Goal: Task Accomplishment & Management: Use online tool/utility

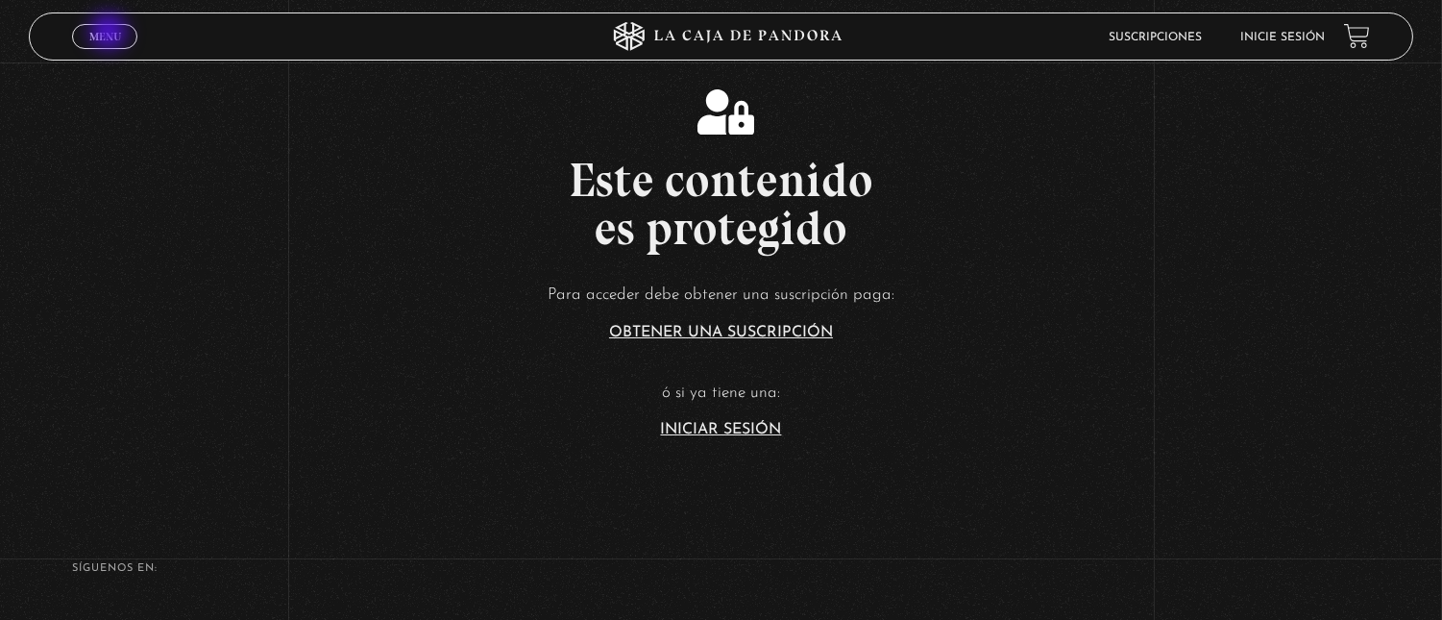
click at [111, 34] on span "Menu" at bounding box center [105, 37] width 32 height 12
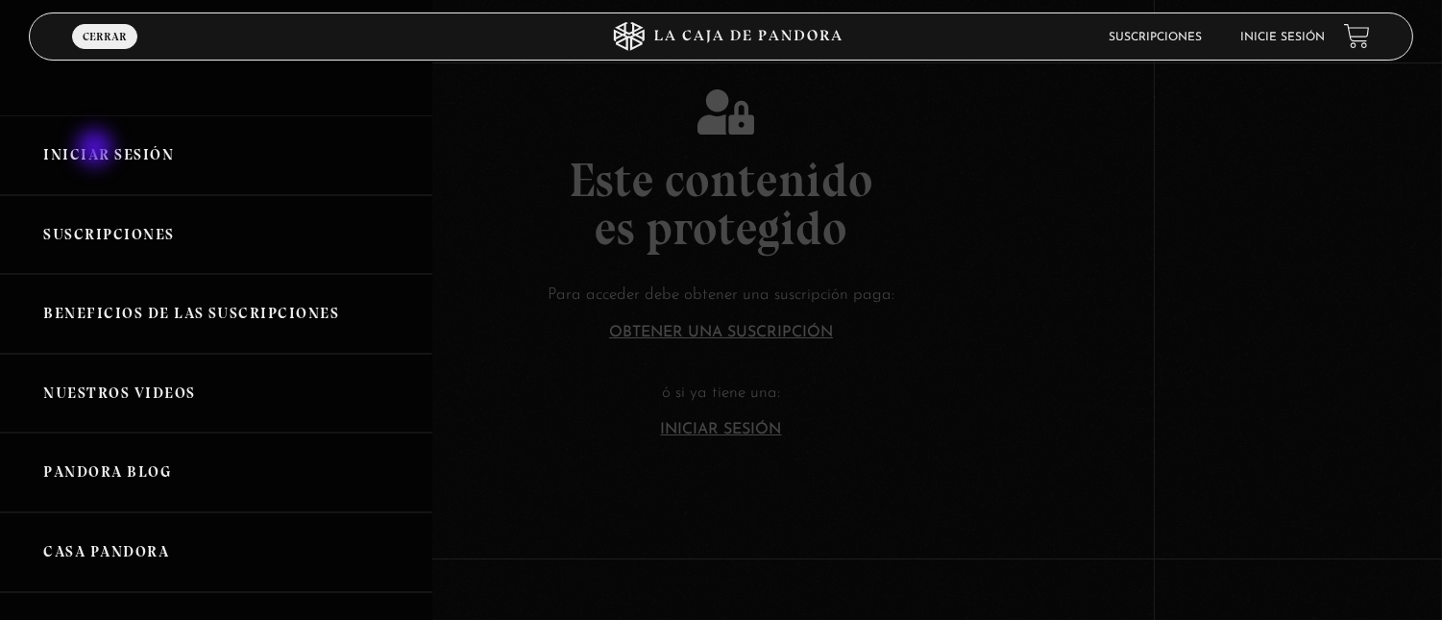
click at [97, 150] on link "Iniciar Sesión" at bounding box center [216, 155] width 432 height 80
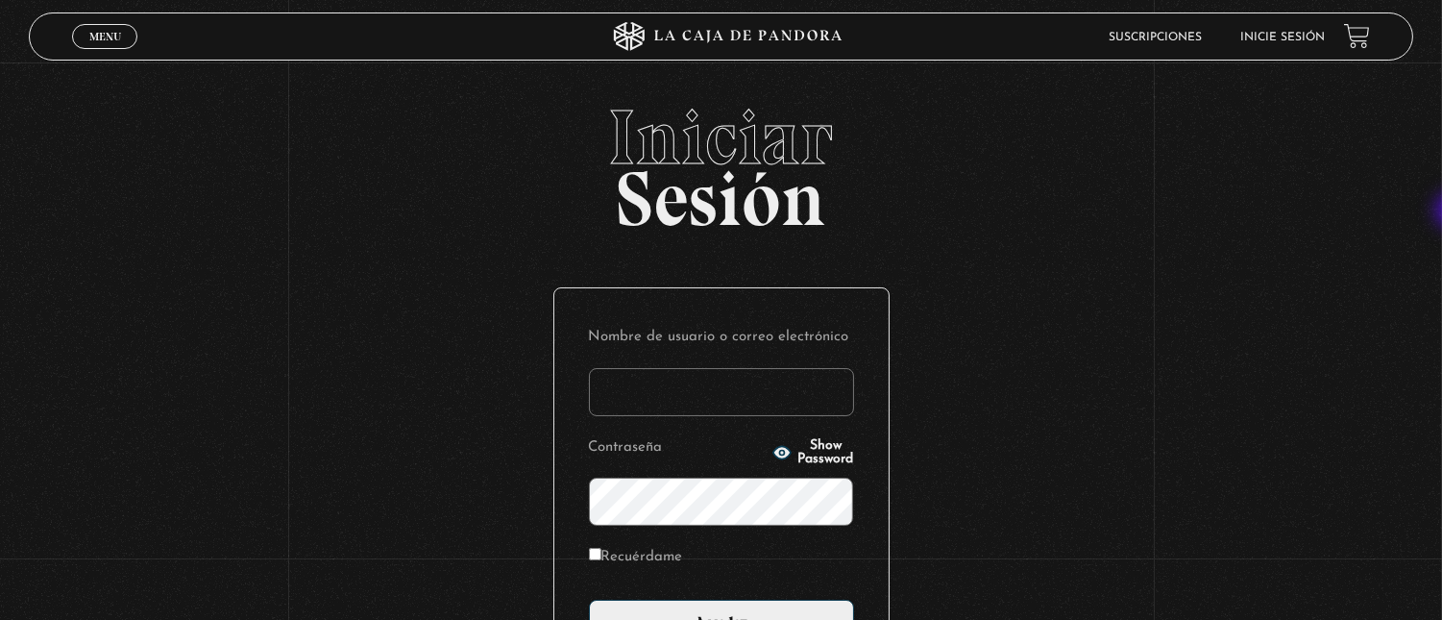
type input "[EMAIL_ADDRESS][DOMAIN_NAME]"
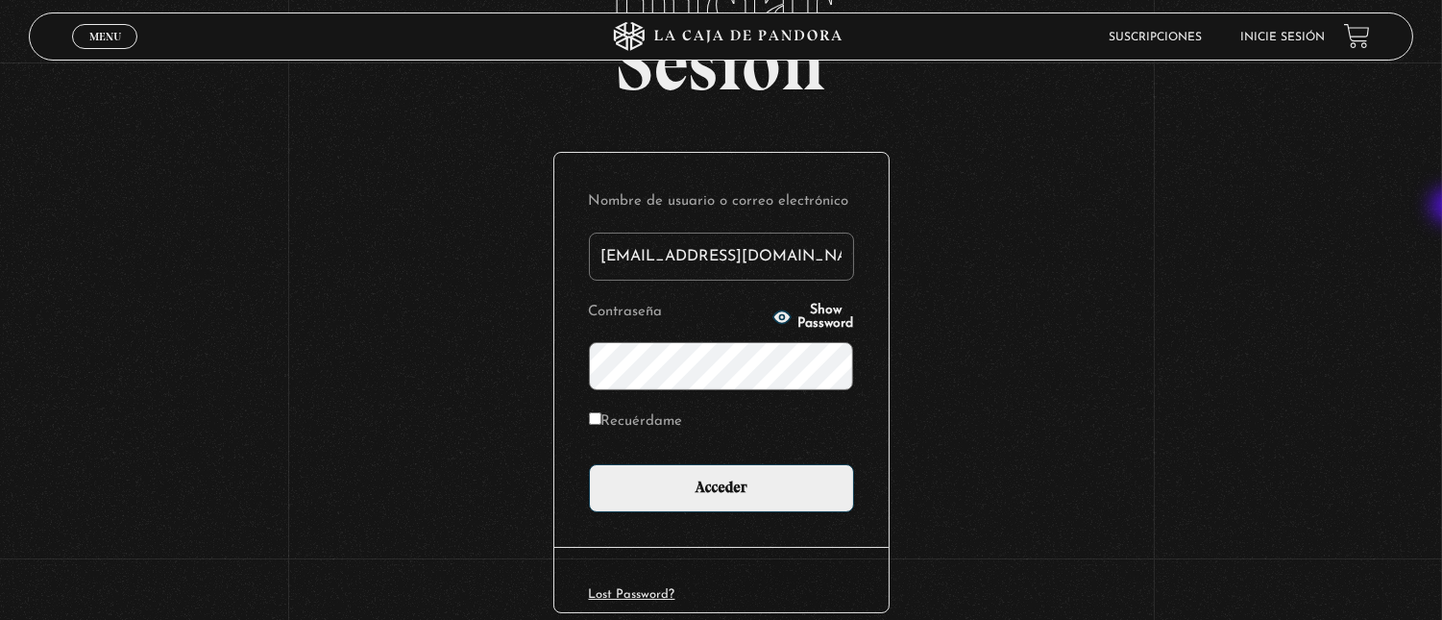
scroll to position [136, 0]
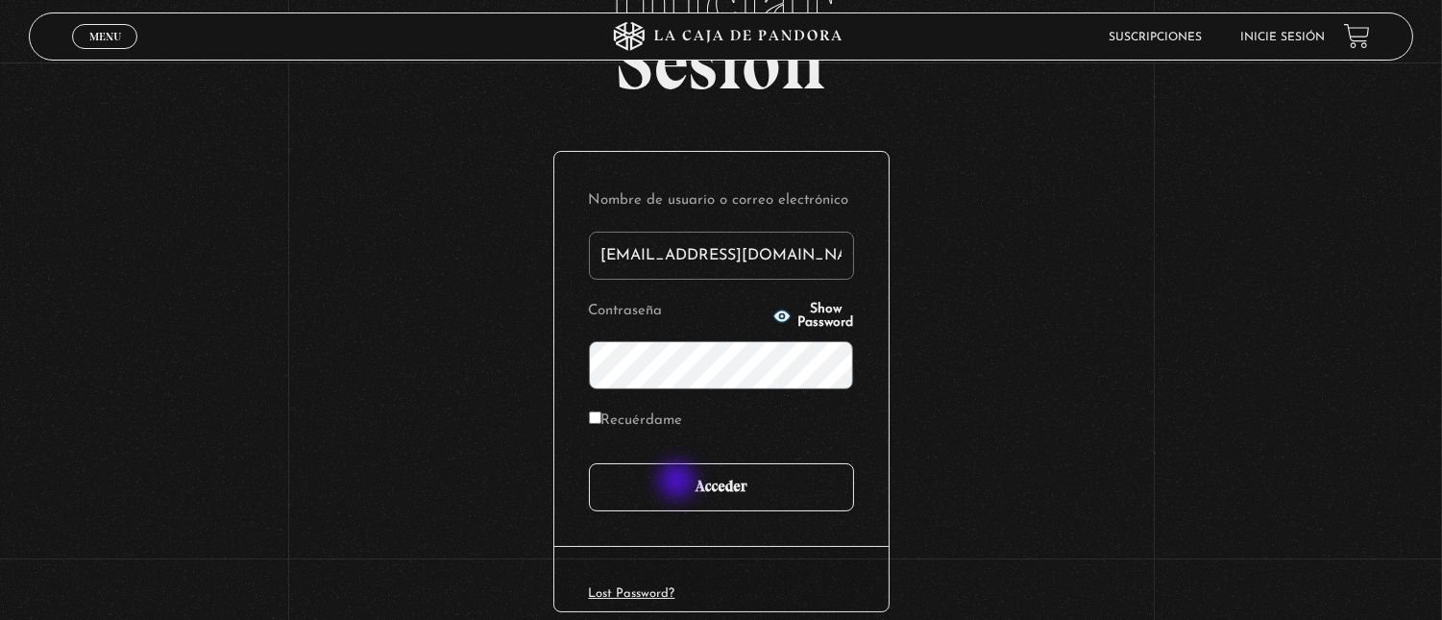
click at [679, 482] on input "Acceder" at bounding box center [721, 487] width 265 height 48
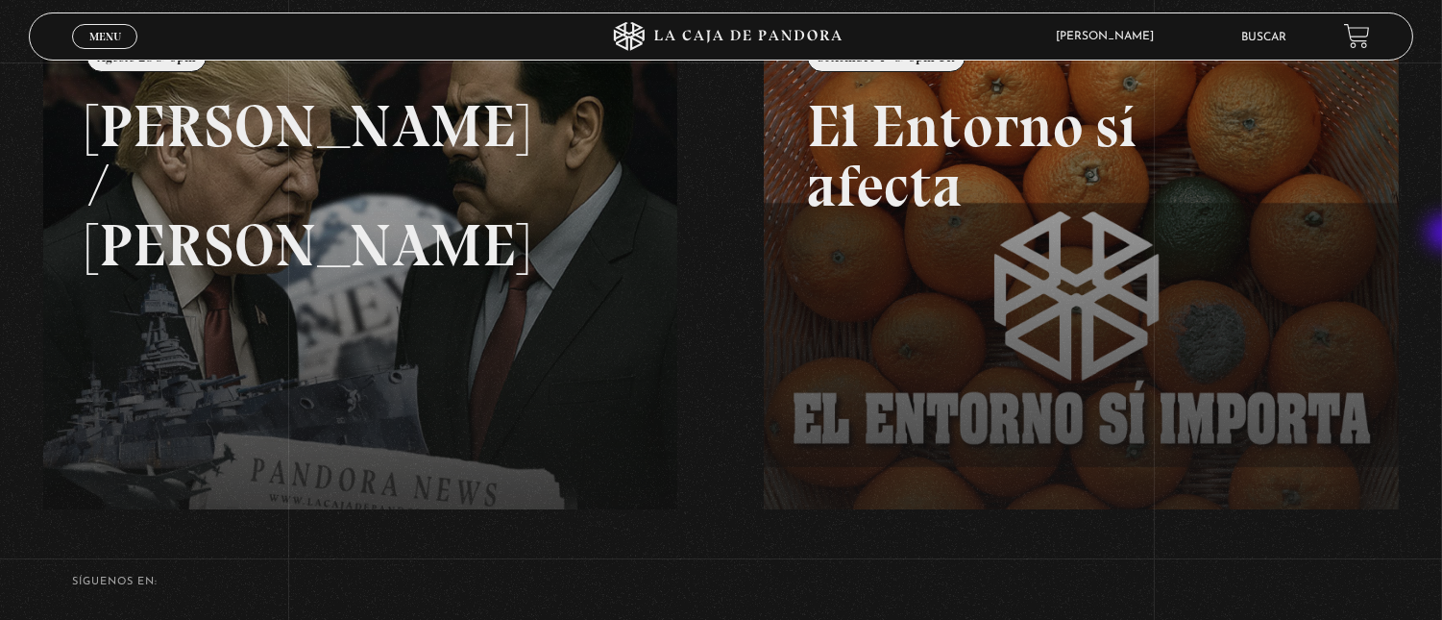
scroll to position [281, 0]
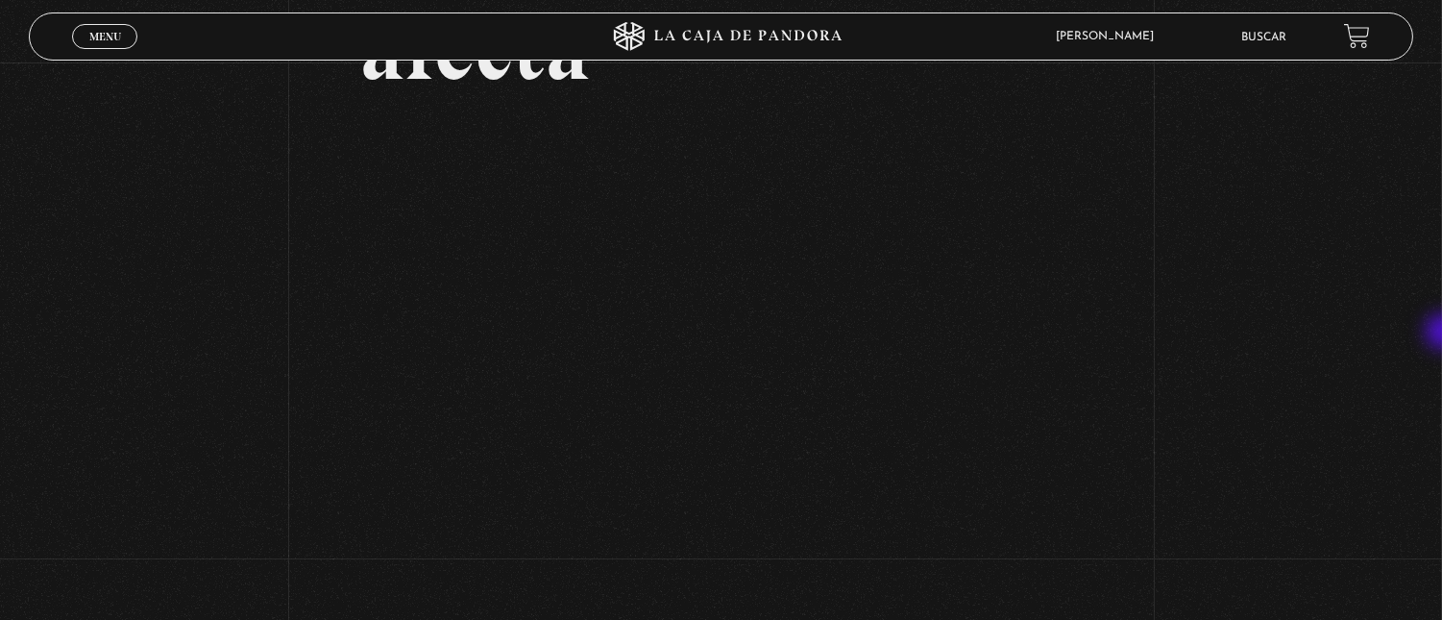
scroll to position [238, 0]
